Goal: Find specific page/section: Find specific page/section

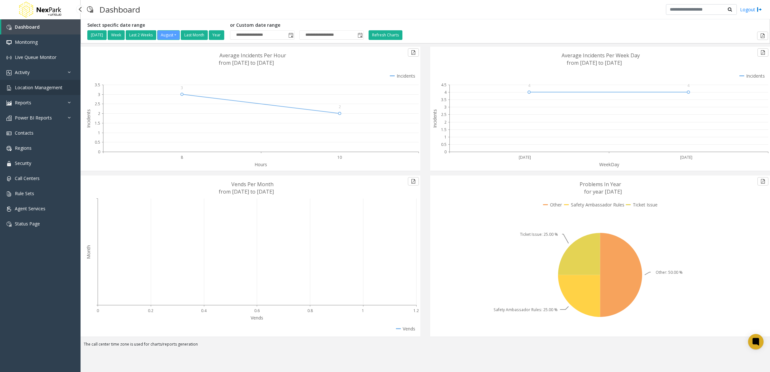
click at [60, 83] on link "Location Management" at bounding box center [40, 87] width 81 height 15
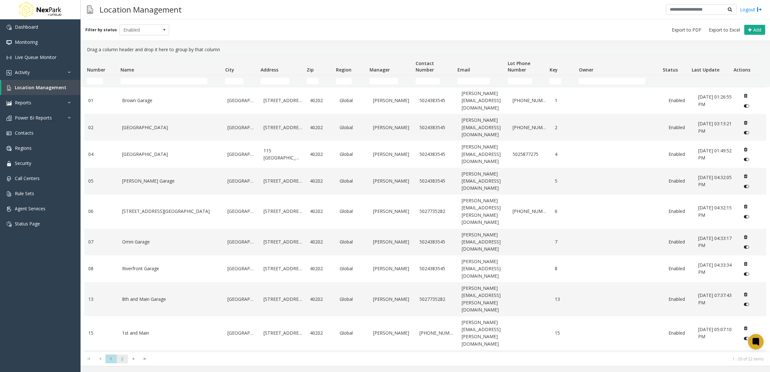
click at [124, 357] on span "2" at bounding box center [122, 359] width 11 height 9
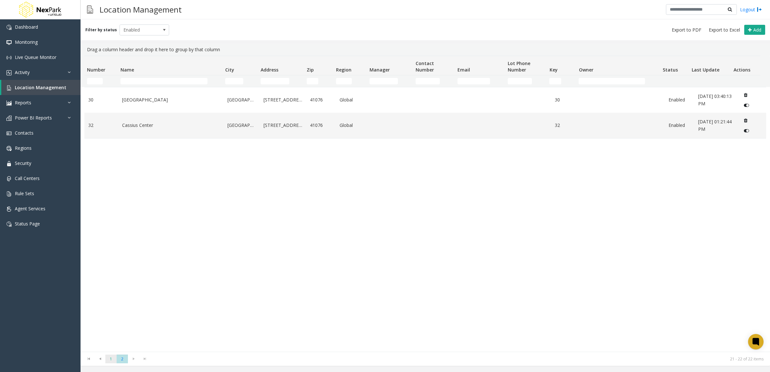
click at [107, 363] on span "1" at bounding box center [110, 359] width 11 height 9
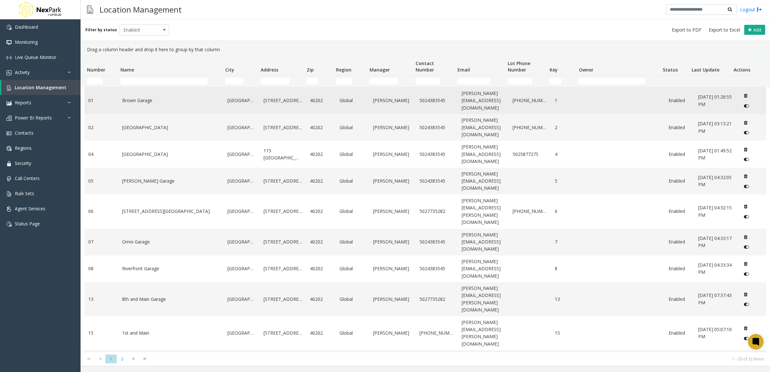
click at [167, 99] on link "Brown Garage" at bounding box center [171, 100] width 98 height 7
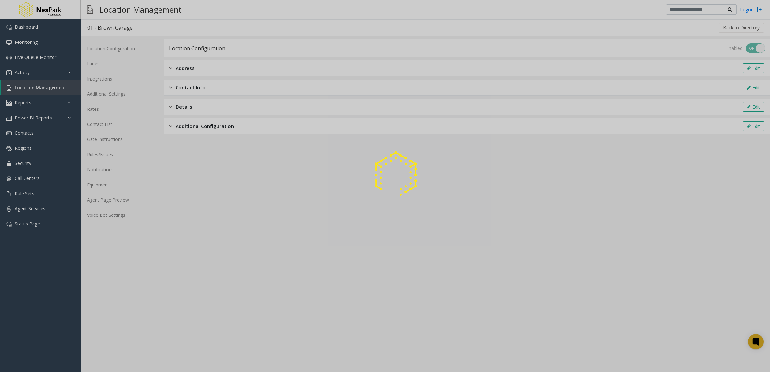
click at [118, 60] on div at bounding box center [385, 186] width 770 height 372
click at [111, 70] on div at bounding box center [385, 186] width 770 height 372
click at [110, 74] on div at bounding box center [385, 186] width 770 height 372
click at [110, 79] on div at bounding box center [385, 186] width 770 height 372
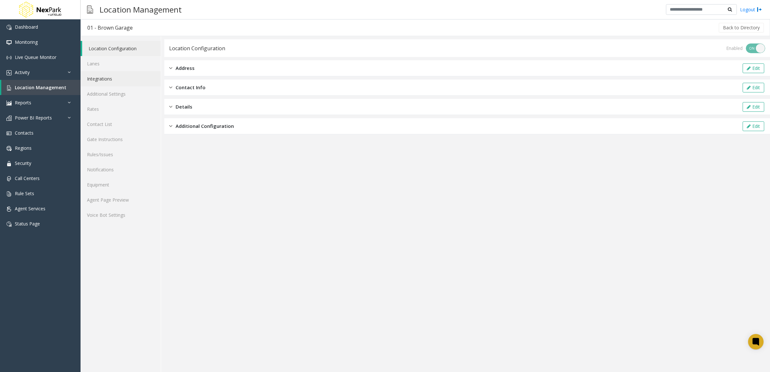
click at [129, 78] on link "Integrations" at bounding box center [121, 78] width 80 height 15
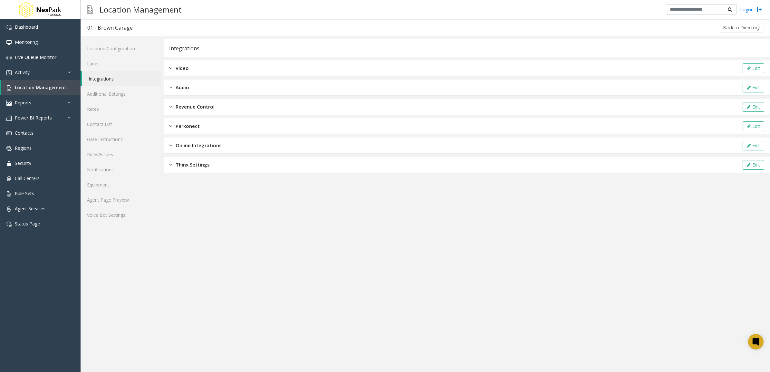
click at [210, 102] on div "Revenue Control Edit" at bounding box center [467, 107] width 606 height 16
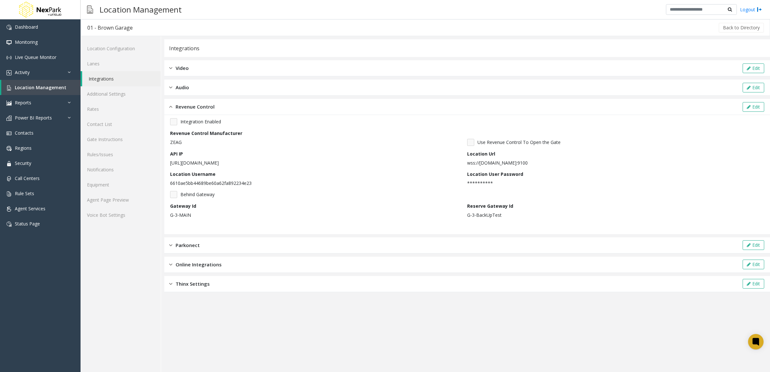
click at [226, 86] on div "Audio Edit" at bounding box center [467, 88] width 606 height 16
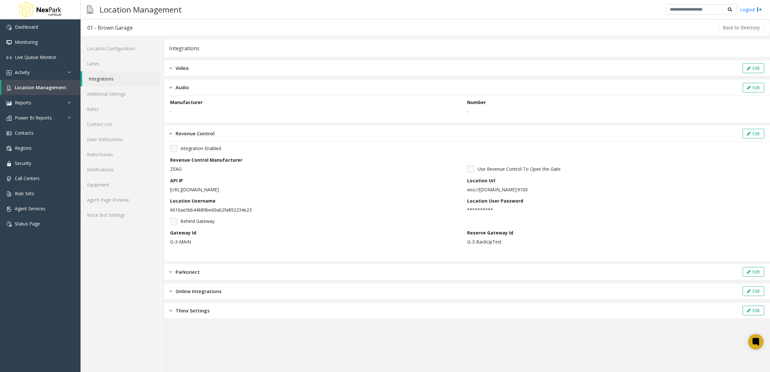
click at [202, 63] on div "Video Edit" at bounding box center [467, 68] width 606 height 16
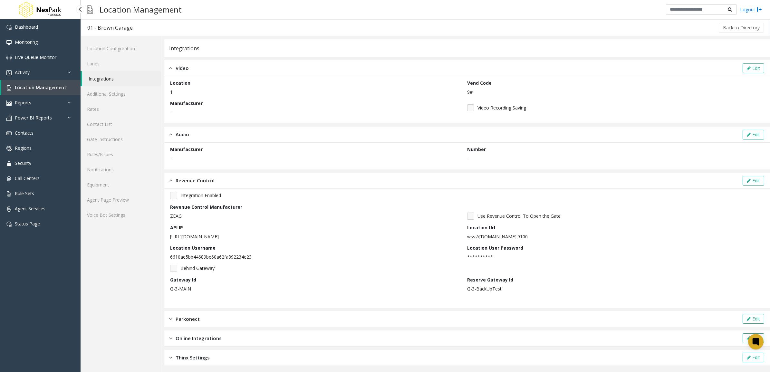
click at [31, 87] on span "Location Management" at bounding box center [41, 87] width 52 height 6
